Goal: Information Seeking & Learning: Learn about a topic

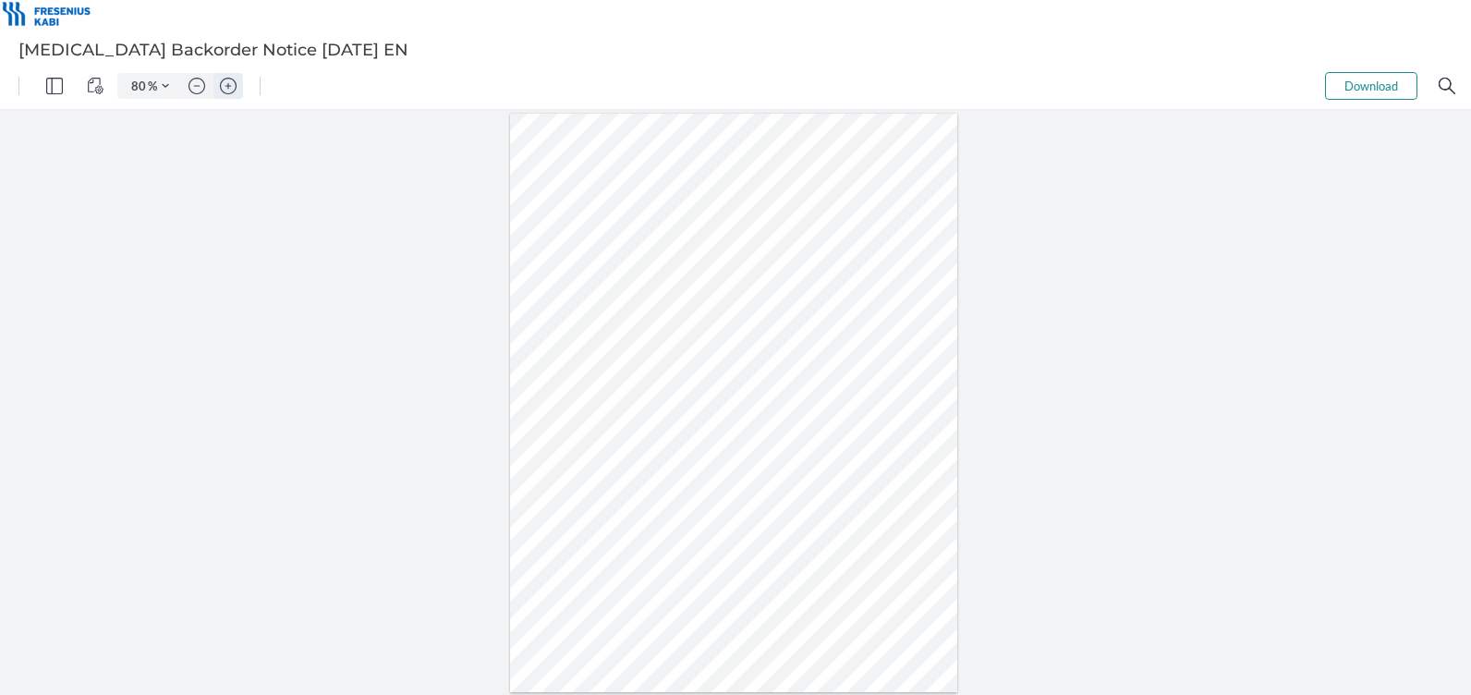
click at [227, 92] on img "Zoom in" at bounding box center [228, 86] width 17 height 17
type input "137"
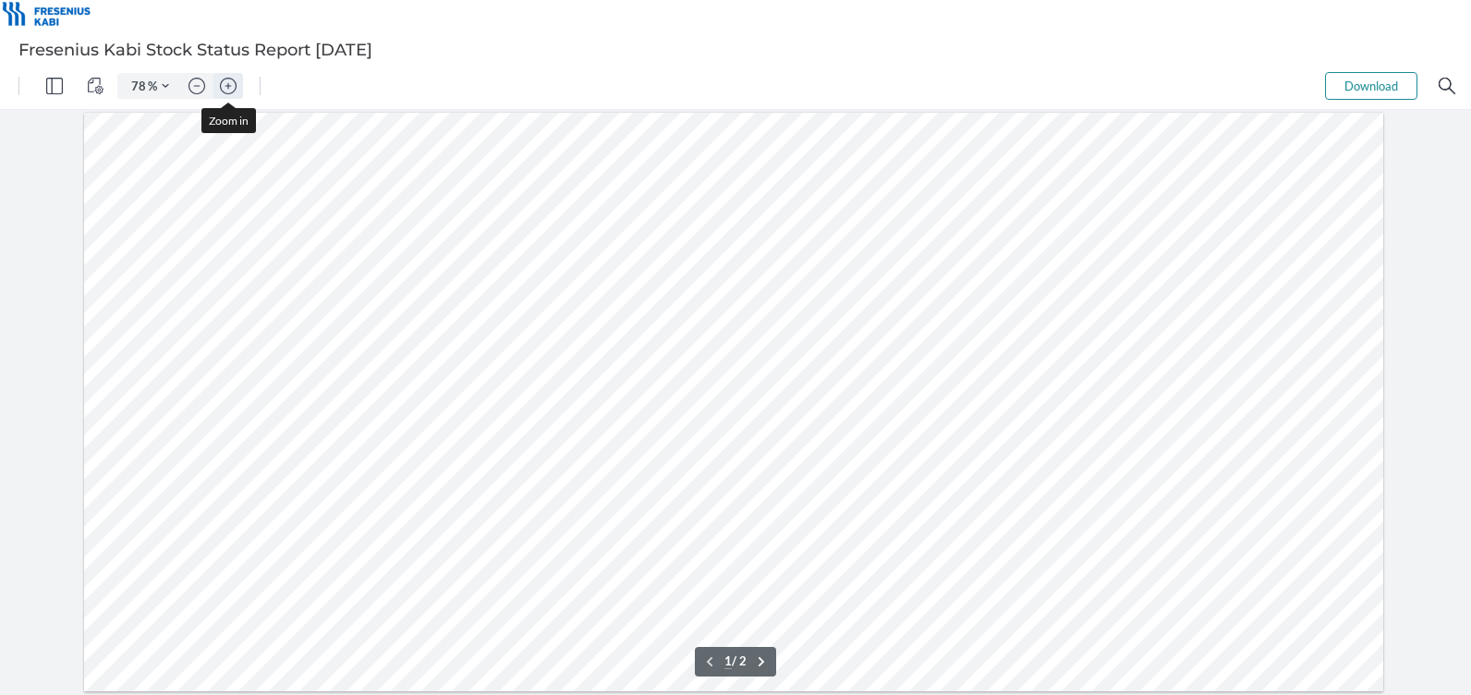
click at [227, 90] on img "Zoom in" at bounding box center [228, 86] width 17 height 17
type input "136"
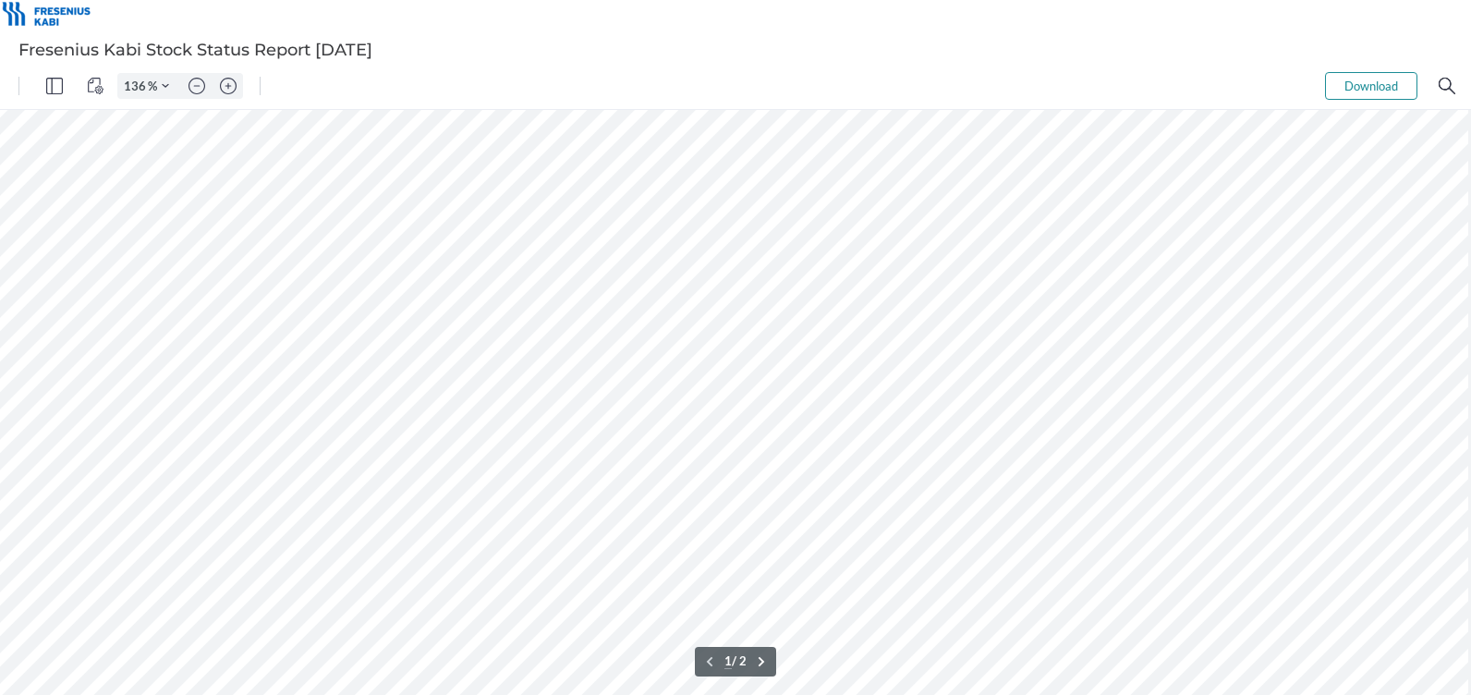
scroll to position [0, 158]
